Goal: Task Accomplishment & Management: Complete application form

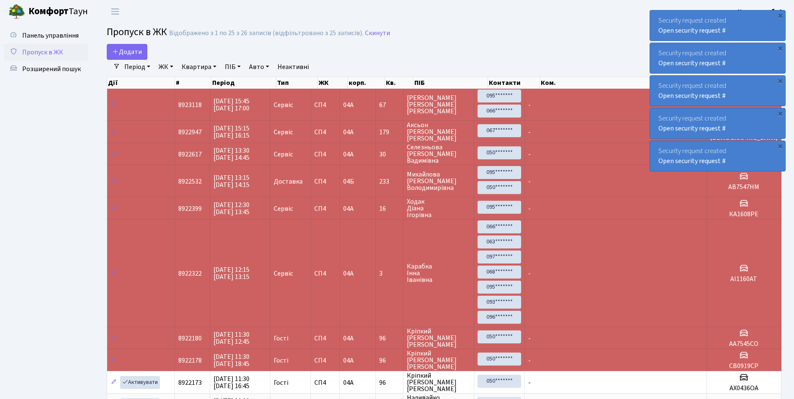
select select "25"
drag, startPoint x: 15, startPoint y: 43, endPoint x: 57, endPoint y: 197, distance: 160.1
click at [126, 49] on span "Додати" at bounding box center [127, 51] width 30 height 9
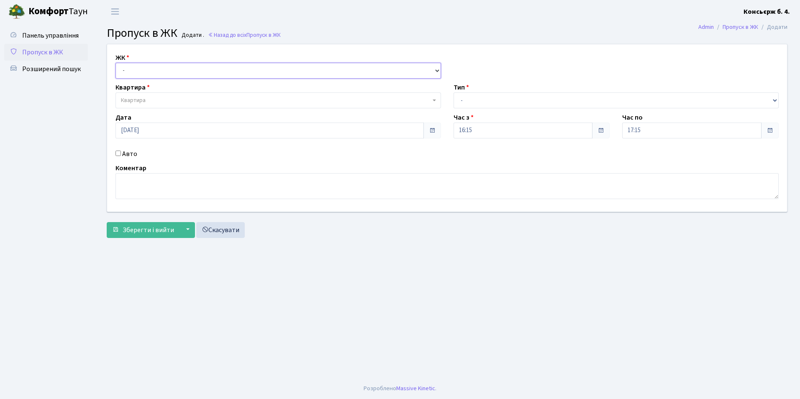
click at [162, 73] on select "- СП4, Столичне шосе, 5" at bounding box center [279, 71] width 326 height 16
select select "325"
click at [116, 63] on select "- СП4, Столичне шосе, 5" at bounding box center [279, 71] width 326 height 16
select select
click at [164, 98] on span "Квартира" at bounding box center [276, 100] width 310 height 8
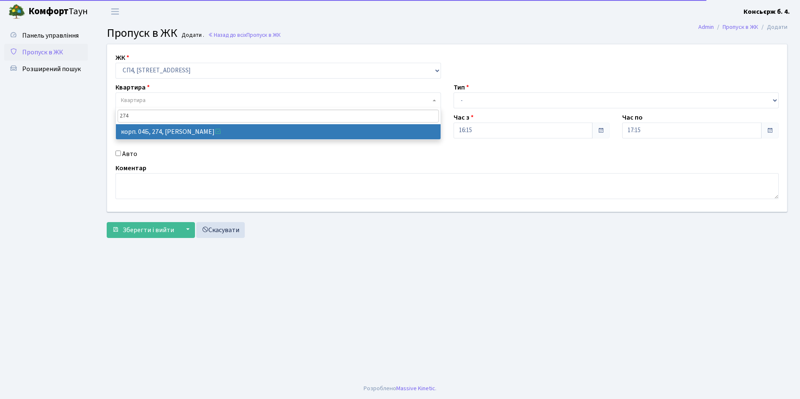
type input "274"
select select "21302"
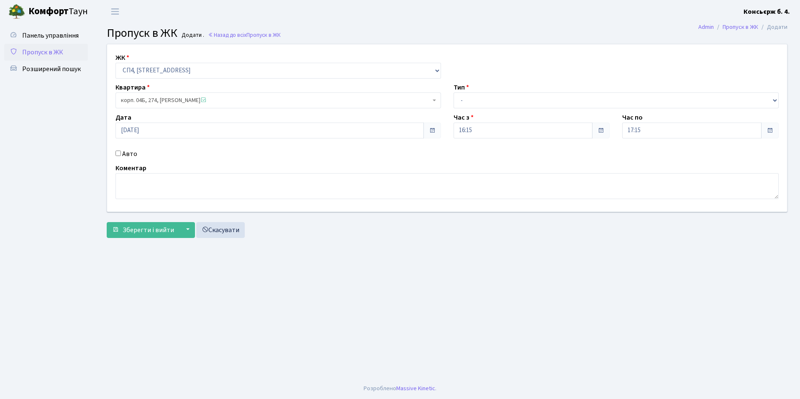
click at [116, 154] on input "Авто" at bounding box center [118, 153] width 5 height 5
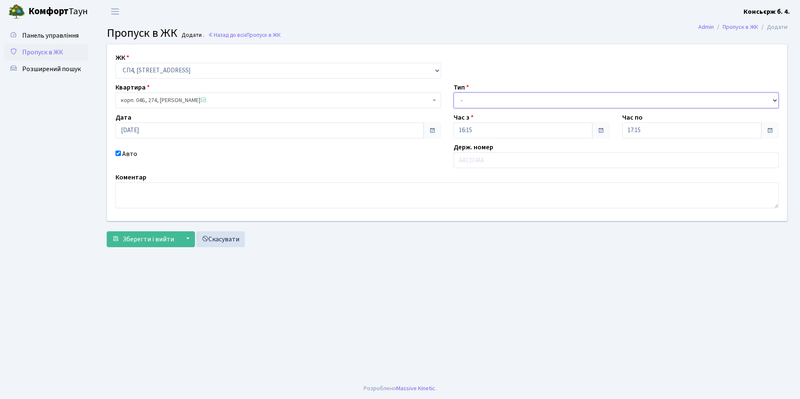
click at [525, 105] on select "- Доставка Таксі Гості Сервіс" at bounding box center [617, 101] width 326 height 16
click at [117, 150] on div "Авто" at bounding box center [278, 158] width 338 height 19
click at [120, 153] on input "Авто" at bounding box center [118, 153] width 5 height 5
checkbox input "false"
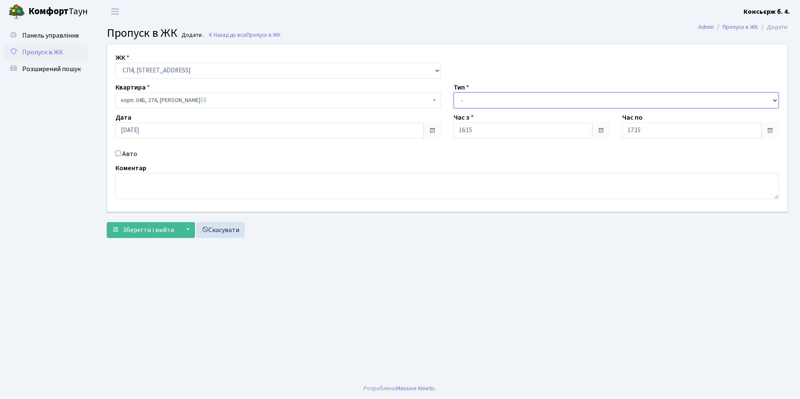
click at [483, 102] on select "- Доставка Таксі Гості Сервіс" at bounding box center [617, 101] width 326 height 16
select select "18"
click at [454, 93] on select "- Доставка Таксі Гості Сервіс" at bounding box center [617, 101] width 326 height 16
click at [304, 182] on textarea at bounding box center [447, 186] width 663 height 26
type textarea "П"
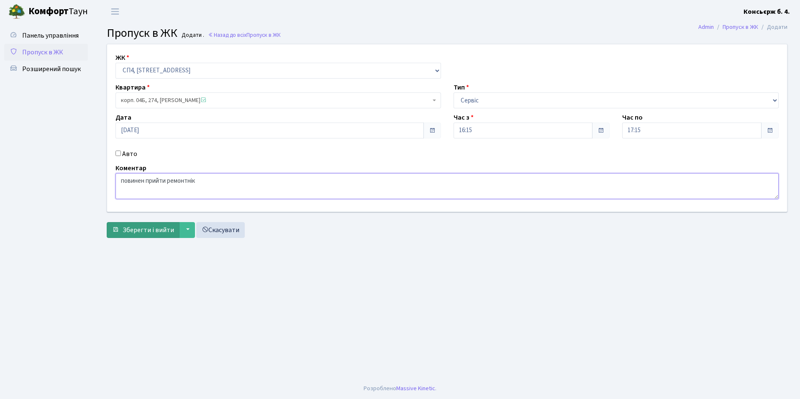
type textarea "повинен прийти ремонтнік"
click at [141, 228] on span "Зберегти і вийти" at bounding box center [148, 230] width 51 height 9
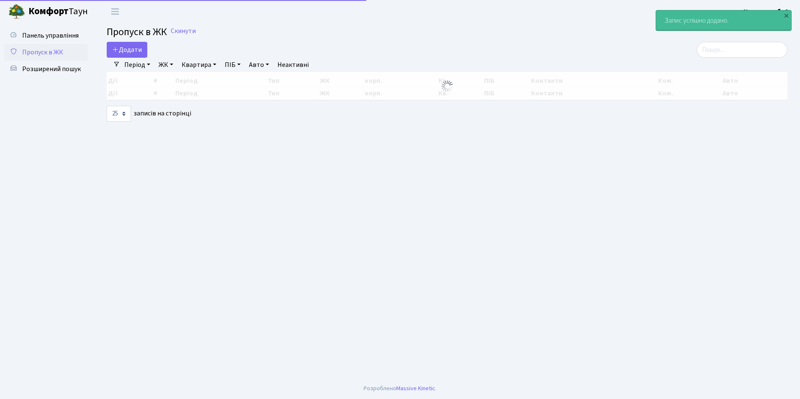
select select "25"
